Goal: Browse casually: Explore the website without a specific task or goal

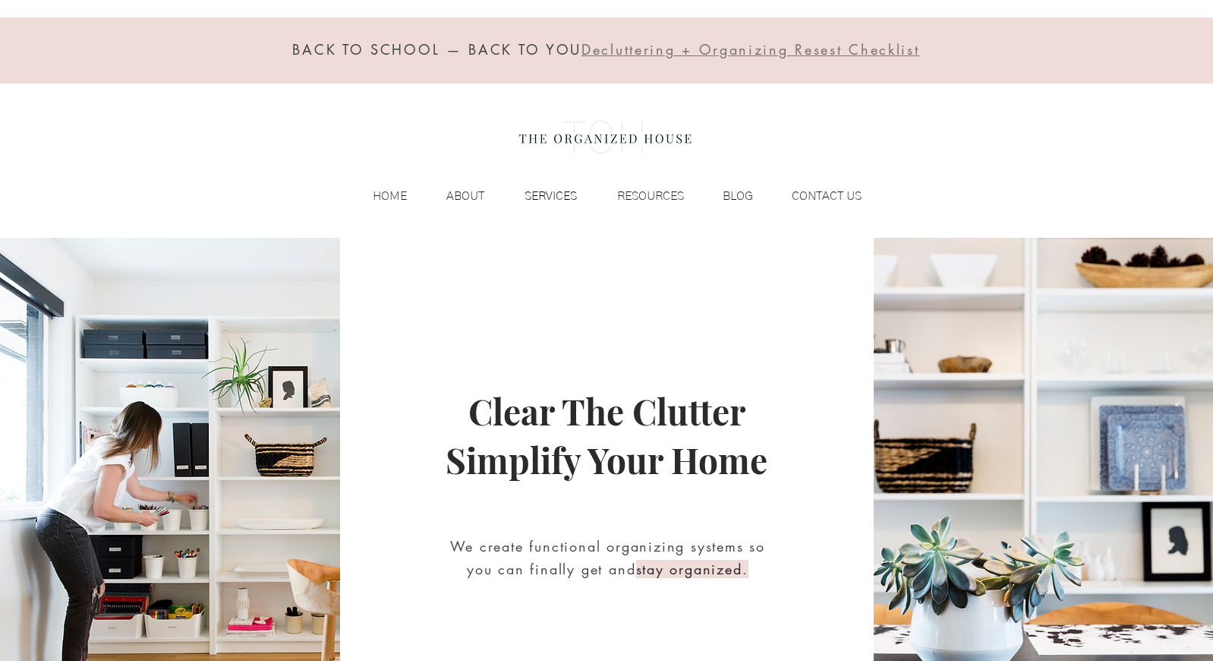
click at [547, 187] on p "SERVICES" at bounding box center [551, 195] width 68 height 23
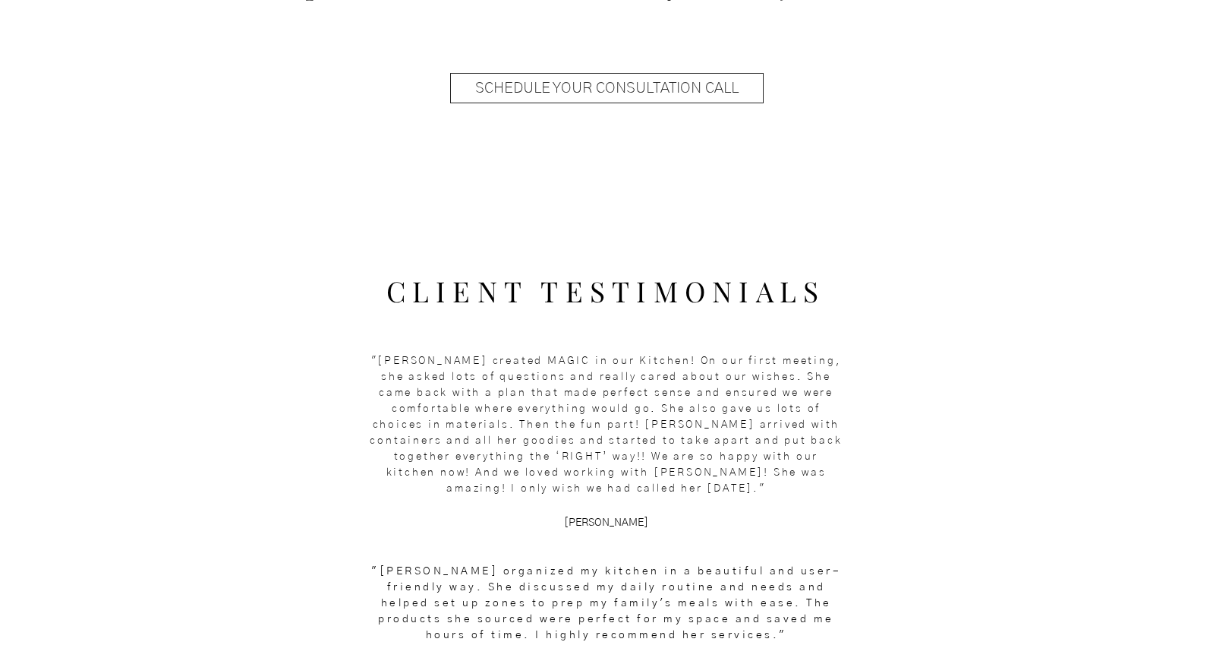
scroll to position [1703, 0]
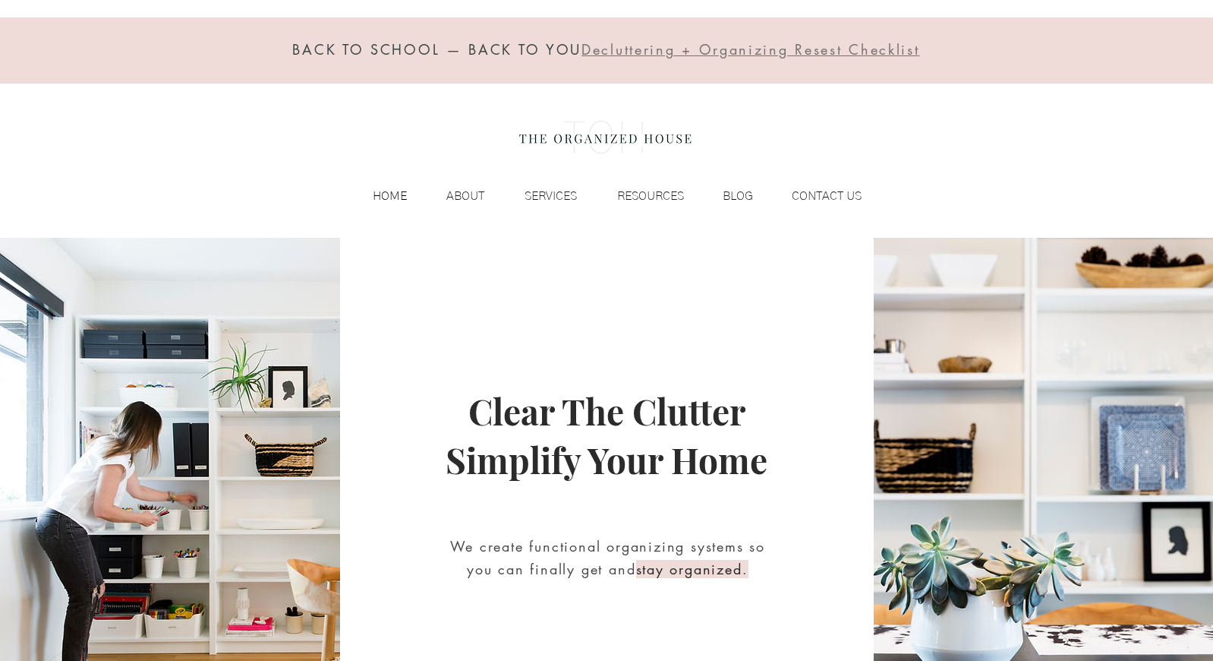
click at [383, 196] on p "HOME" at bounding box center [389, 195] width 49 height 23
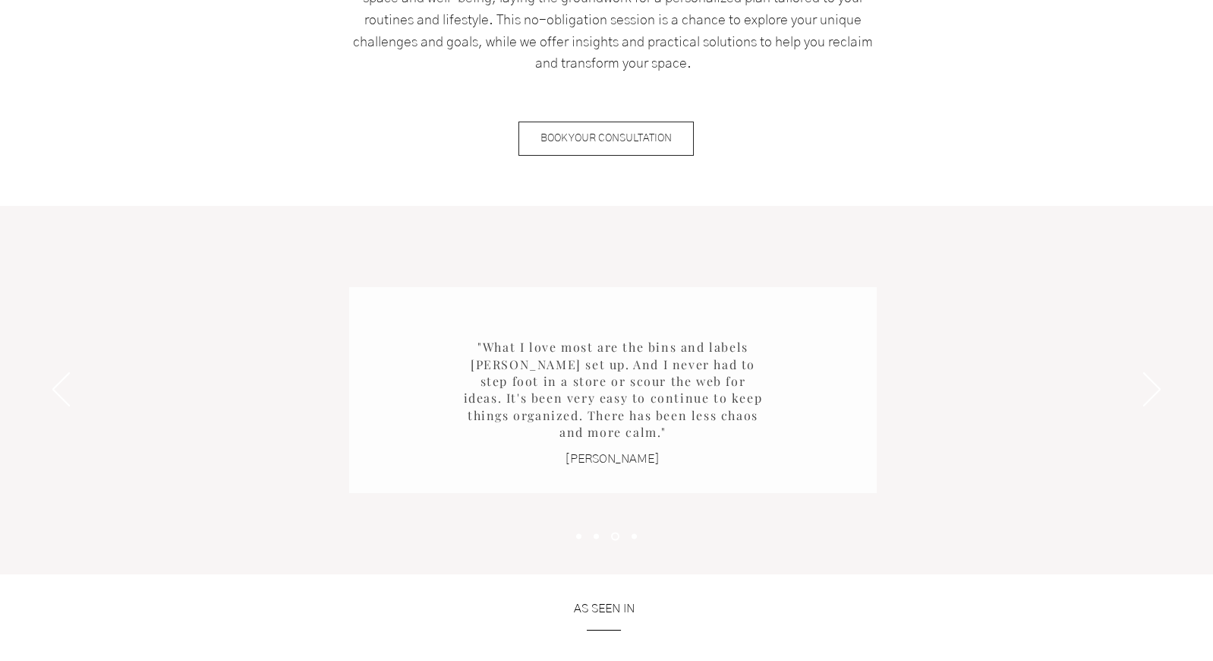
scroll to position [1875, 0]
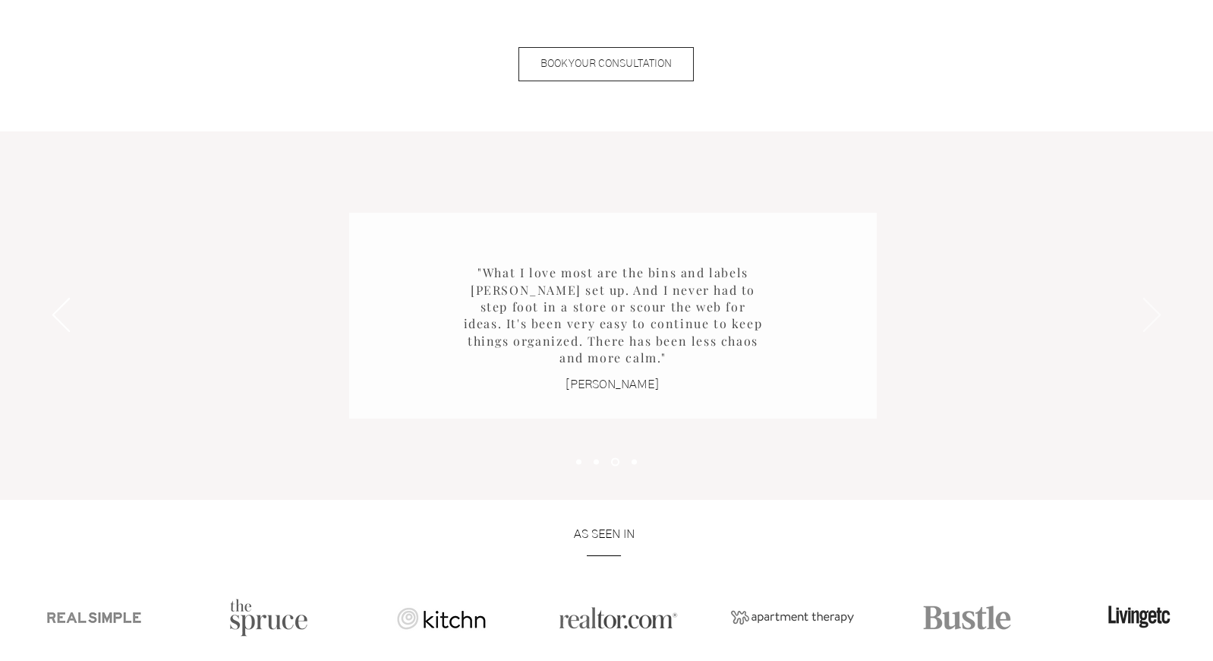
click at [1153, 309] on icon "Next" at bounding box center [1151, 315] width 17 height 34
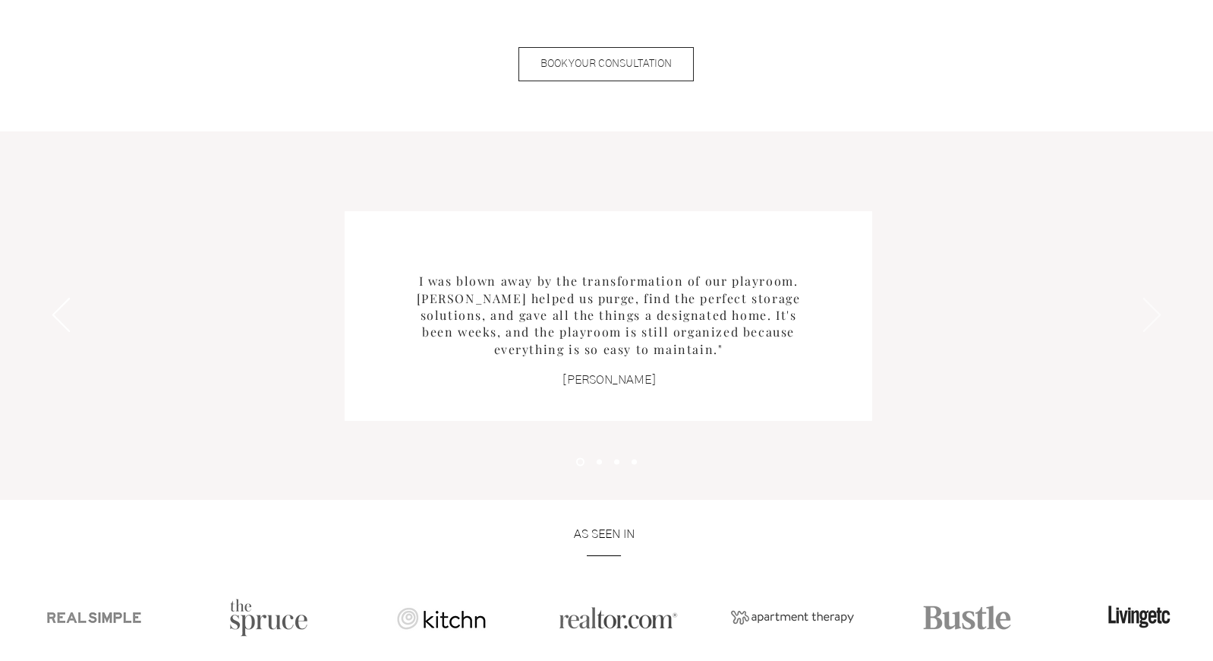
click at [1153, 309] on icon "Next" at bounding box center [1151, 315] width 17 height 34
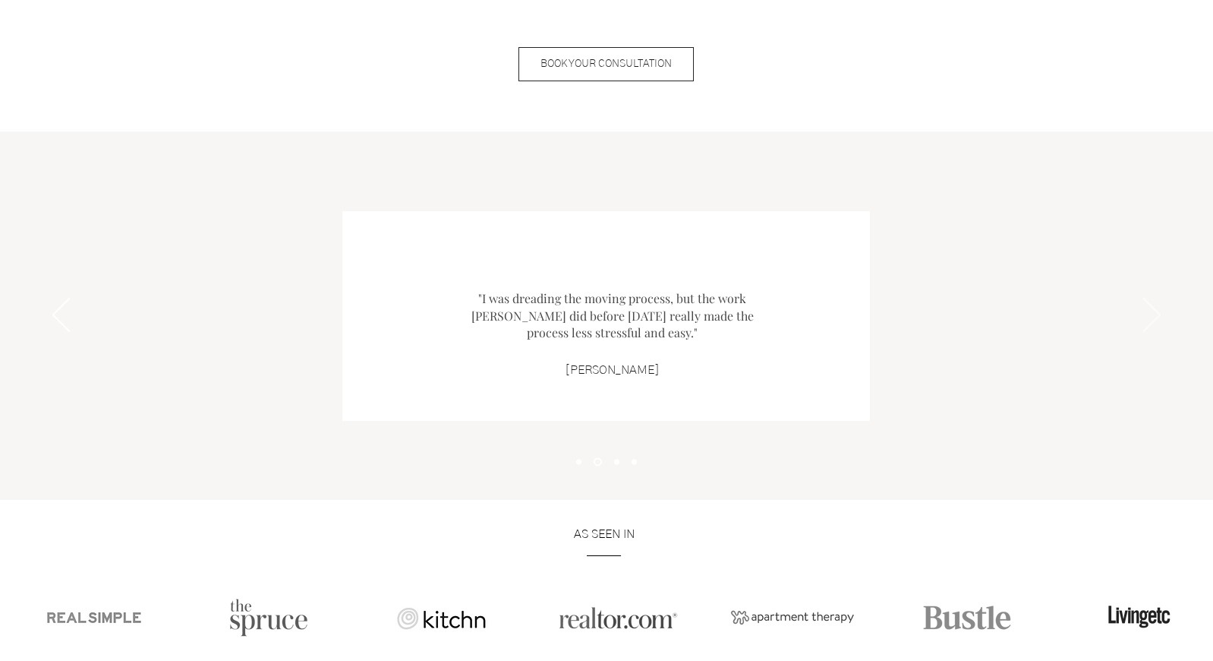
click at [1153, 309] on icon "Next" at bounding box center [1151, 315] width 17 height 34
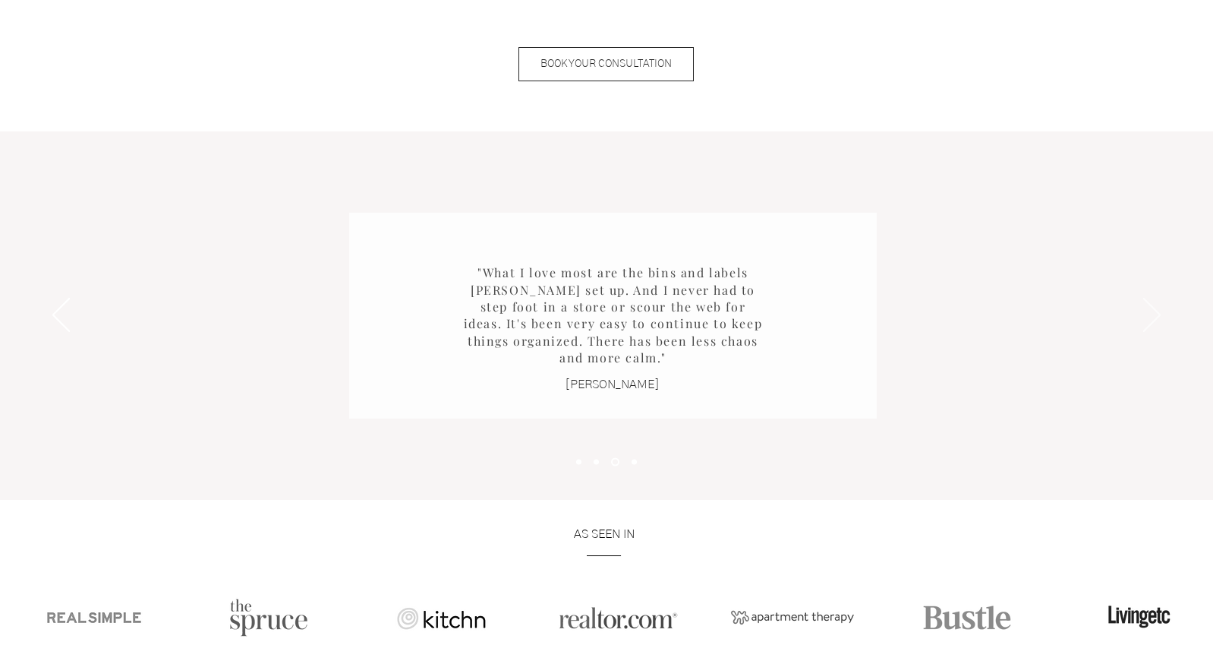
click at [1153, 309] on icon "Next" at bounding box center [1151, 315] width 17 height 34
click at [1156, 323] on icon "Next" at bounding box center [1151, 315] width 17 height 34
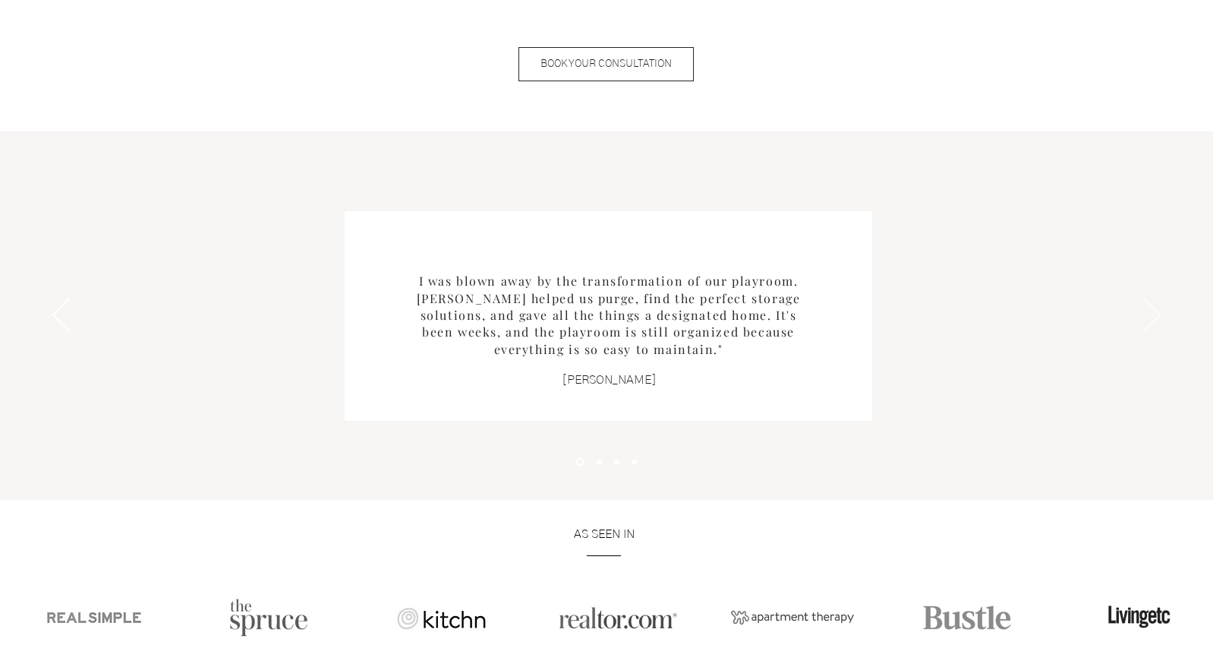
click at [1154, 316] on icon "Next" at bounding box center [1151, 315] width 17 height 34
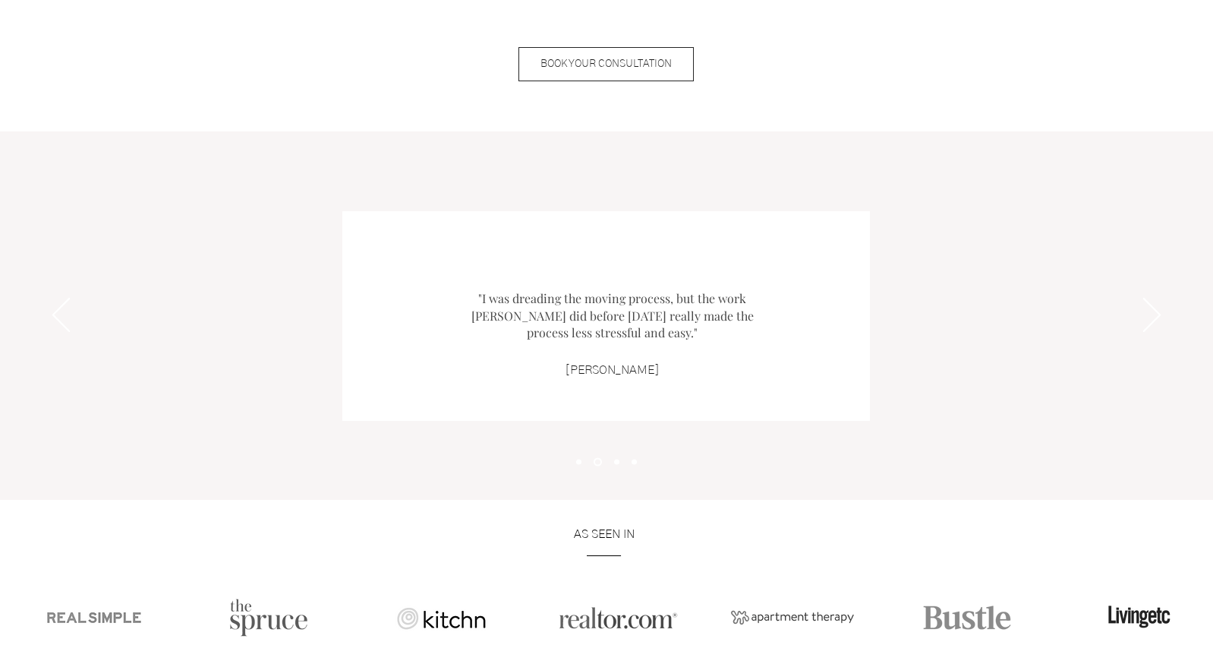
click at [1129, 292] on div "Slideshow" at bounding box center [606, 315] width 1213 height 368
click at [1142, 308] on div "Slideshow" at bounding box center [606, 315] width 1213 height 368
click at [1156, 309] on icon "Next" at bounding box center [1151, 315] width 17 height 34
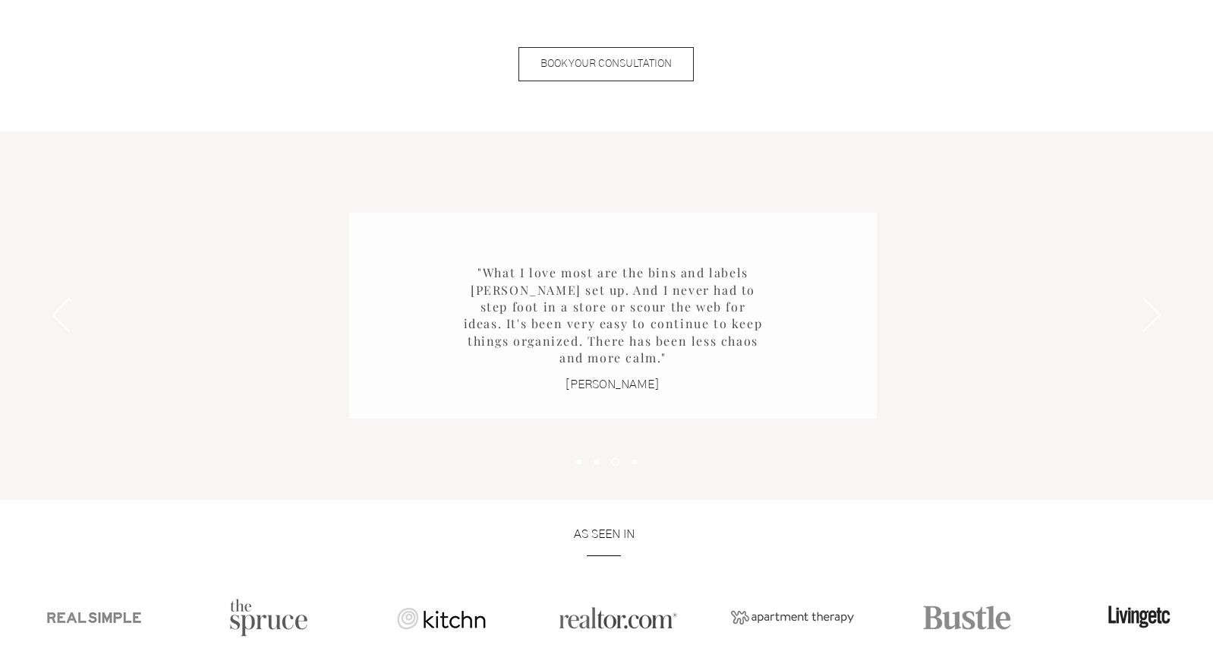
click at [1127, 282] on div "Slideshow" at bounding box center [606, 315] width 1213 height 368
